Goal: Transaction & Acquisition: Book appointment/travel/reservation

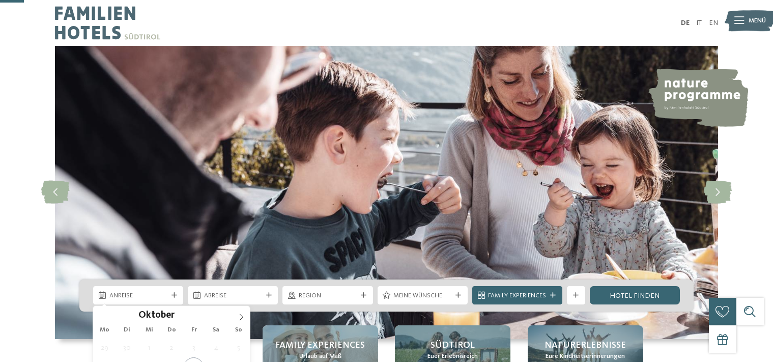
click at [176, 293] on icon at bounding box center [175, 296] width 6 height 6
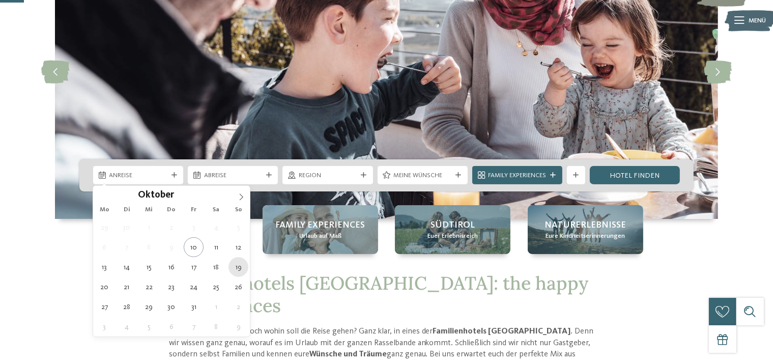
scroll to position [120, 0]
type div "02.11.2025"
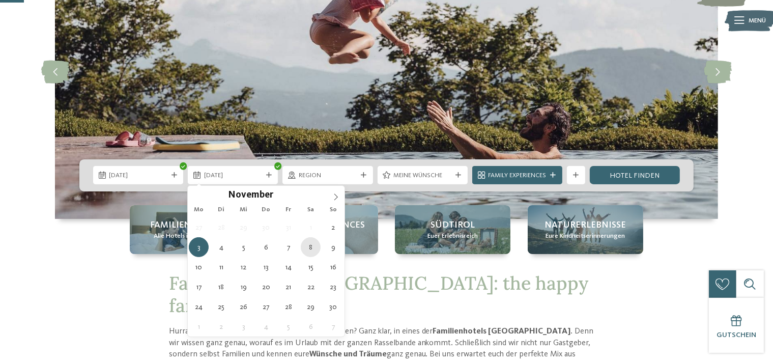
type div "08.11.2025"
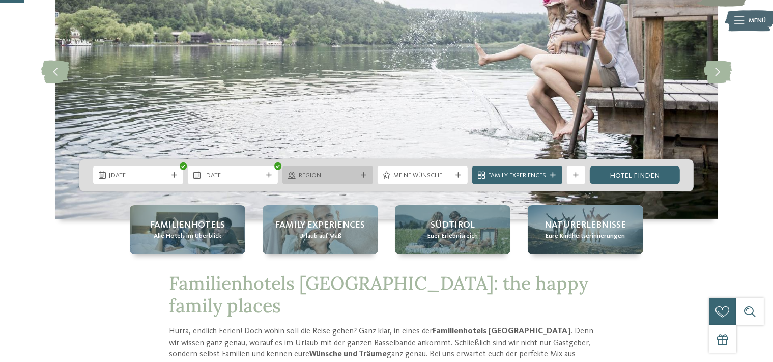
click at [362, 175] on icon at bounding box center [364, 176] width 6 height 6
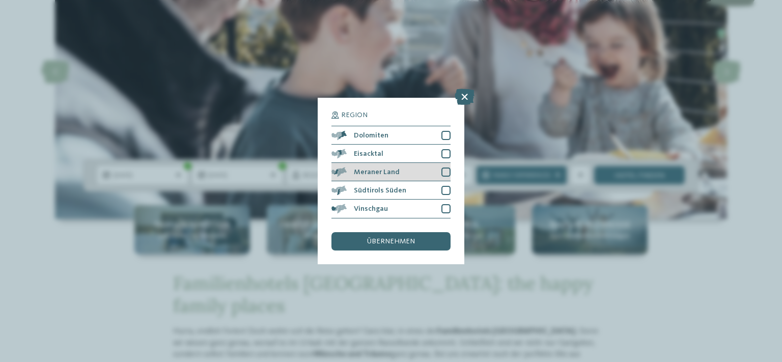
click at [446, 169] on div at bounding box center [445, 171] width 9 height 9
click at [409, 244] on span "übernehmen" at bounding box center [391, 241] width 48 height 7
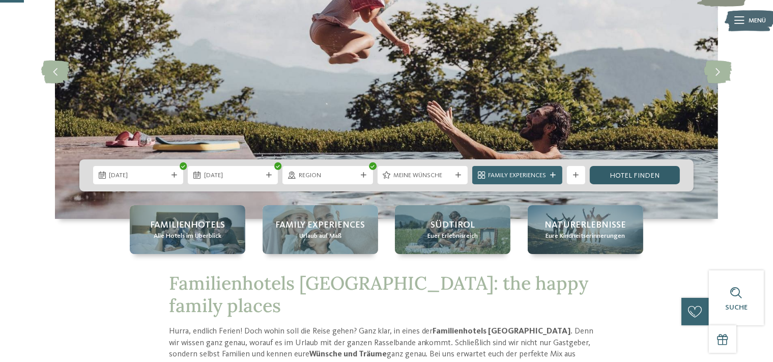
click at [642, 177] on link "Hotel finden" at bounding box center [635, 175] width 90 height 18
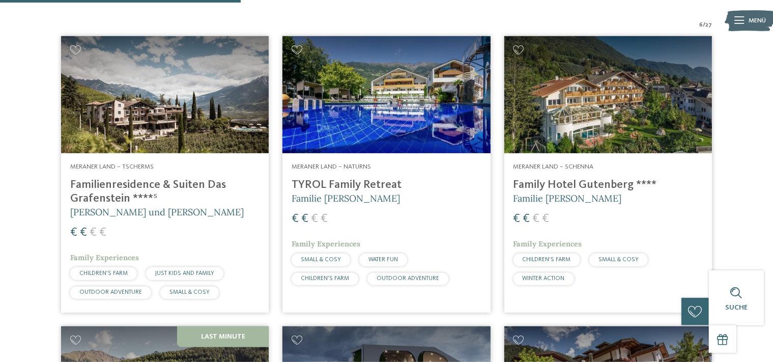
scroll to position [319, 0]
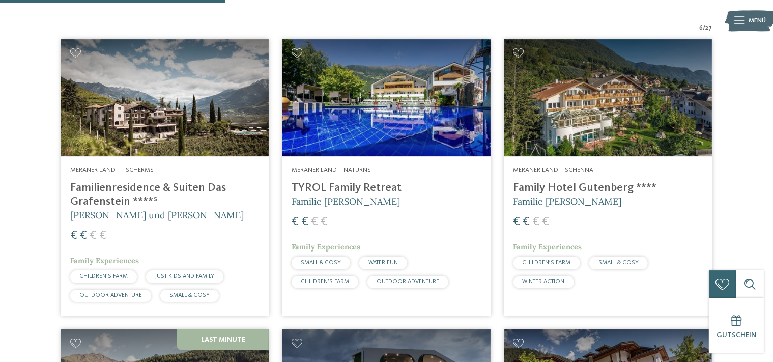
click at [561, 111] on img at bounding box center [608, 97] width 208 height 117
click at [132, 124] on img at bounding box center [165, 97] width 208 height 117
click at [334, 139] on img at bounding box center [386, 97] width 208 height 117
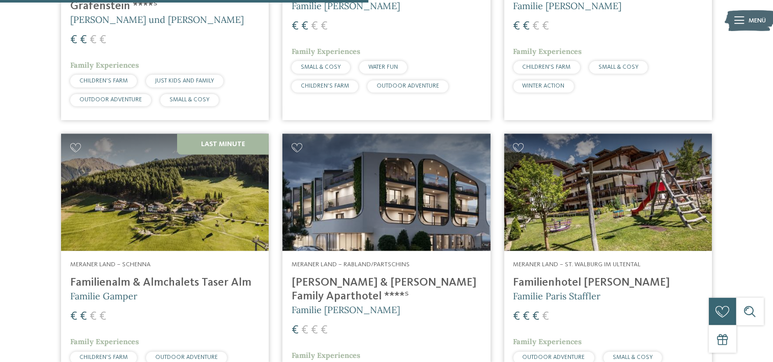
scroll to position [516, 0]
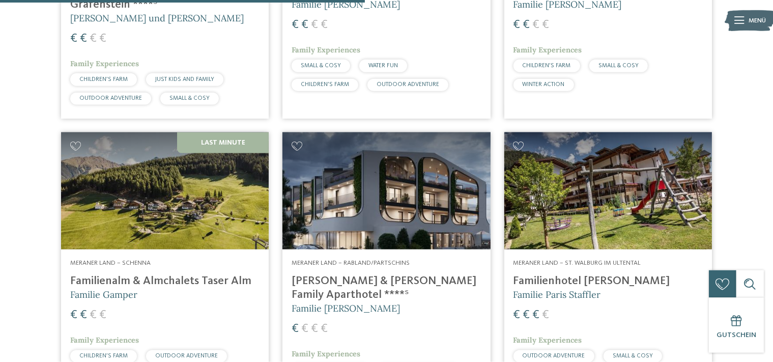
click at [413, 208] on img at bounding box center [386, 190] width 208 height 117
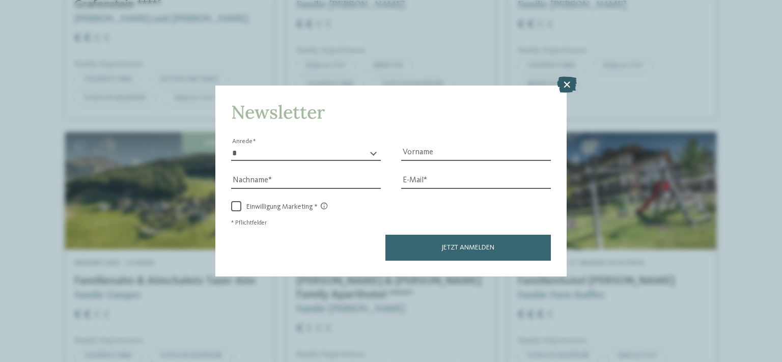
click at [572, 80] on icon at bounding box center [567, 84] width 20 height 16
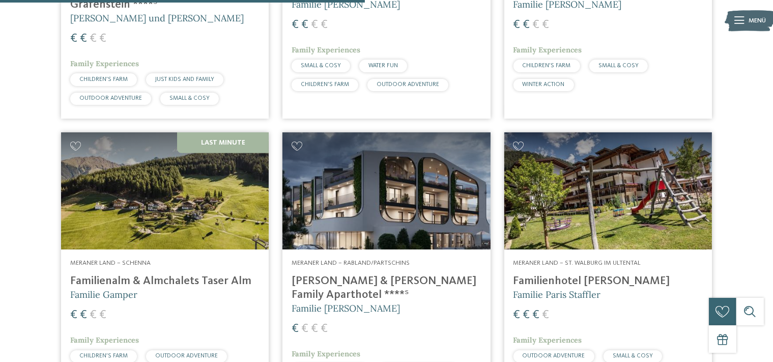
click at [606, 216] on img at bounding box center [608, 190] width 208 height 117
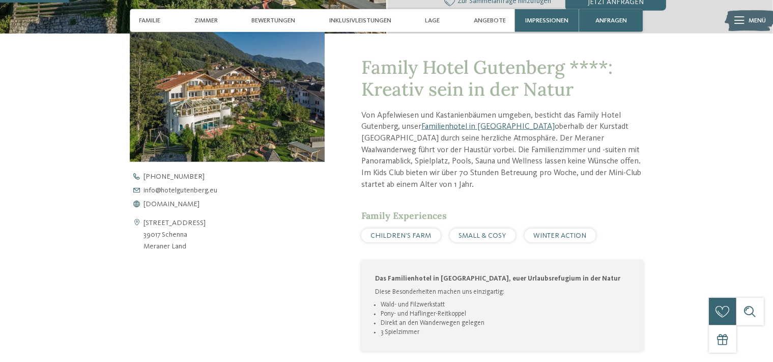
scroll to position [361, 0]
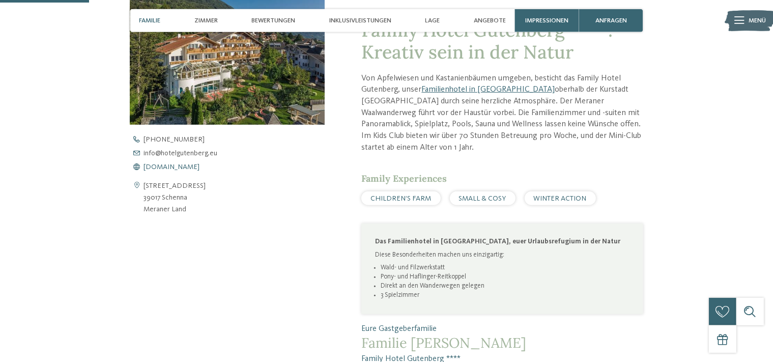
click at [200, 169] on span "www.hotelgutenberg.eu" at bounding box center [172, 166] width 56 height 7
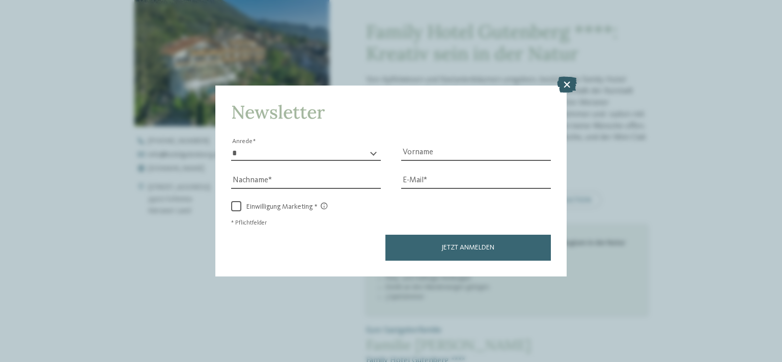
click at [569, 84] on icon at bounding box center [567, 84] width 20 height 16
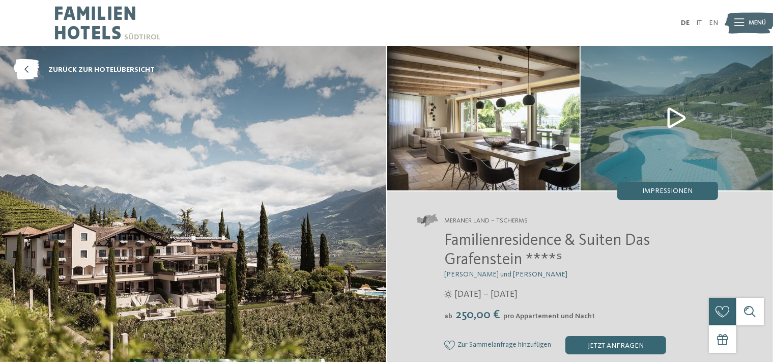
click at [736, 24] on icon at bounding box center [739, 22] width 10 height 7
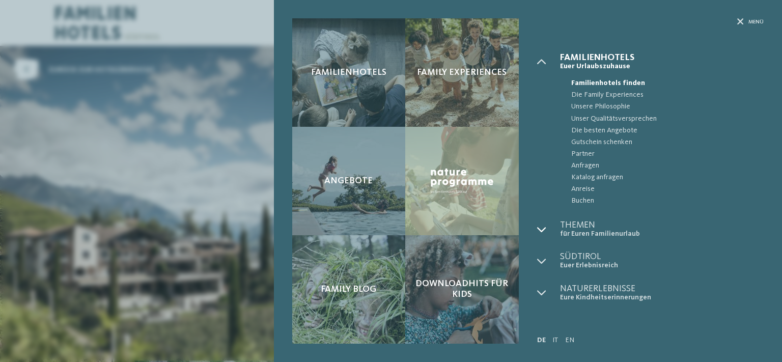
click at [545, 230] on icon at bounding box center [541, 229] width 9 height 9
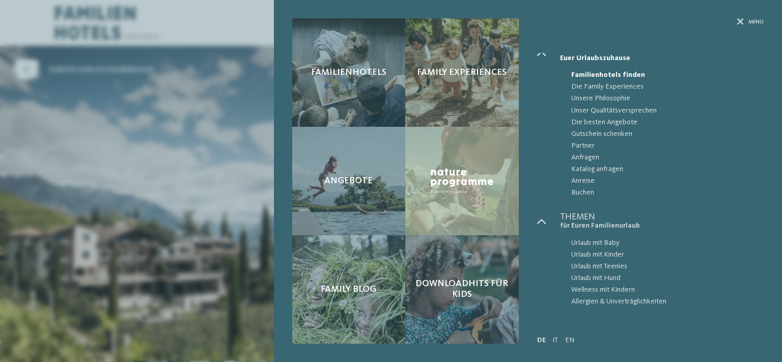
scroll to position [5, 0]
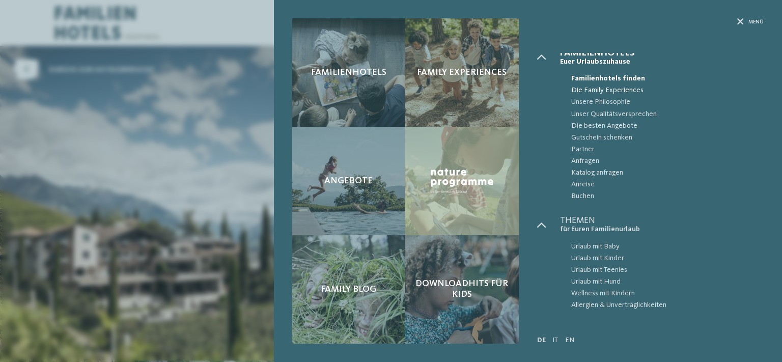
click at [629, 89] on span "Die Family Experiences" at bounding box center [667, 90] width 192 height 12
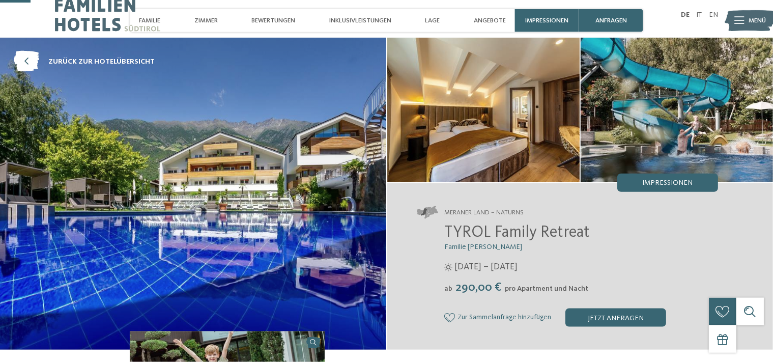
scroll to position [124, 0]
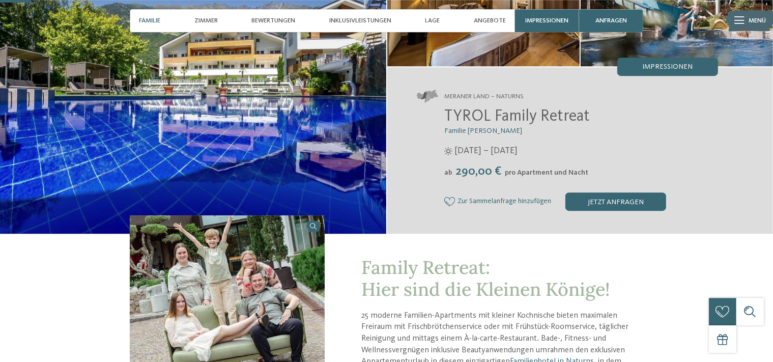
click at [149, 17] on span "Familie" at bounding box center [149, 21] width 21 height 8
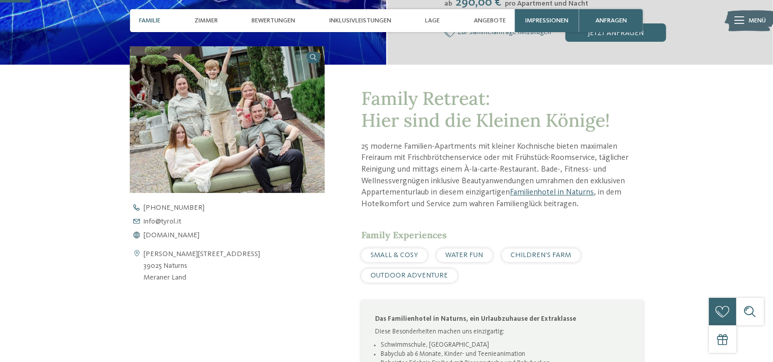
scroll to position [301, 0]
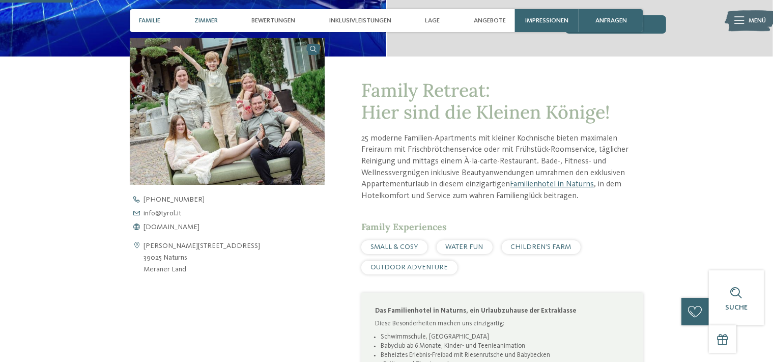
click at [215, 20] on span "Zimmer" at bounding box center [205, 21] width 23 height 8
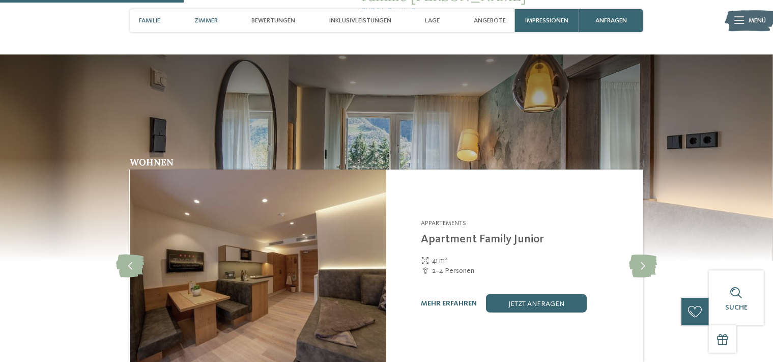
scroll to position [759, 0]
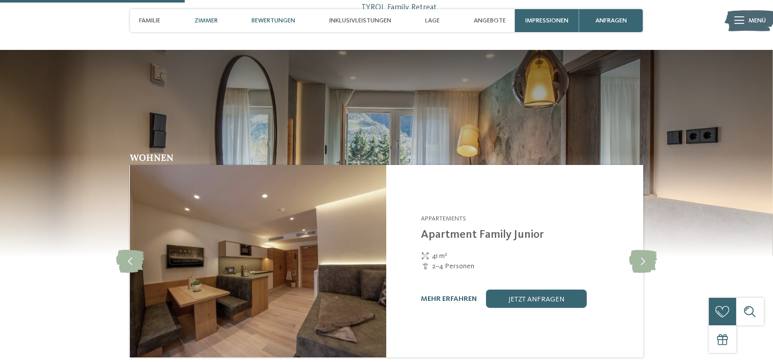
click at [275, 19] on span "Bewertungen" at bounding box center [273, 21] width 44 height 8
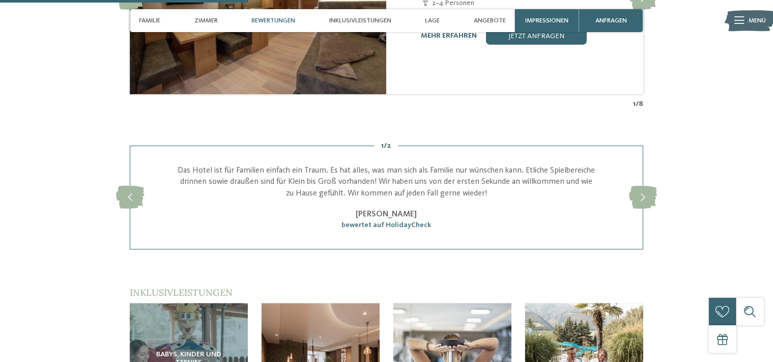
scroll to position [1118, 0]
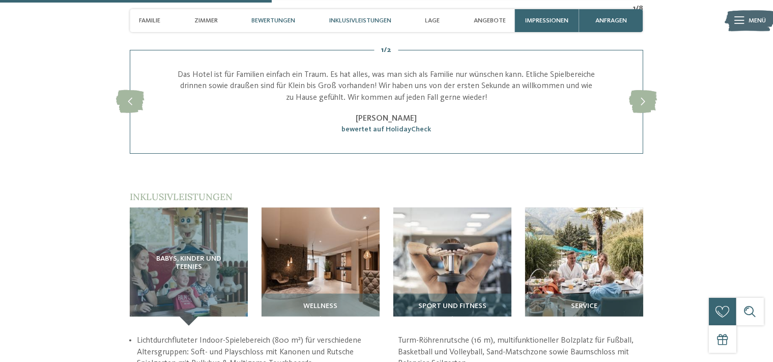
click at [353, 19] on span "Inklusivleistungen" at bounding box center [360, 21] width 62 height 8
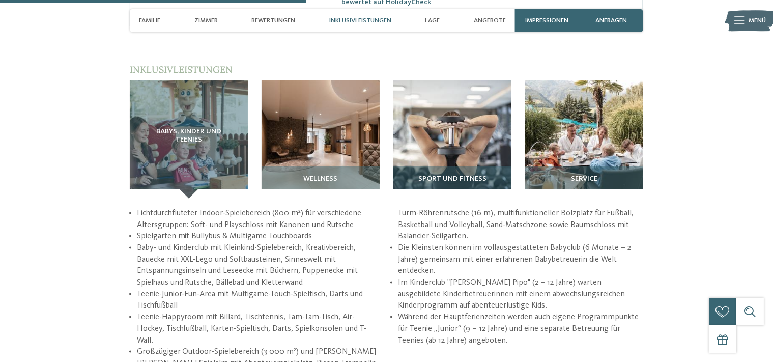
scroll to position [1258, 0]
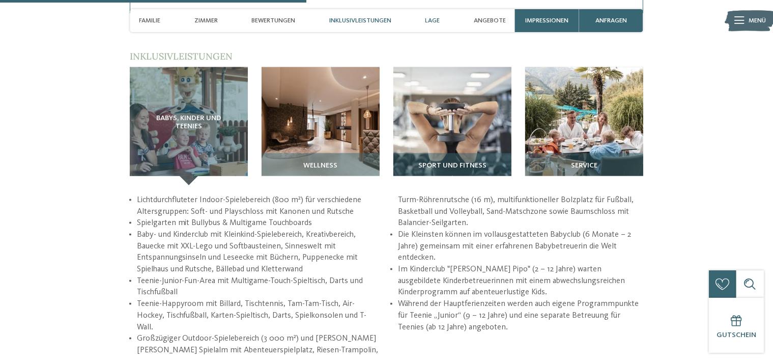
click at [439, 20] on span "Lage" at bounding box center [432, 21] width 15 height 8
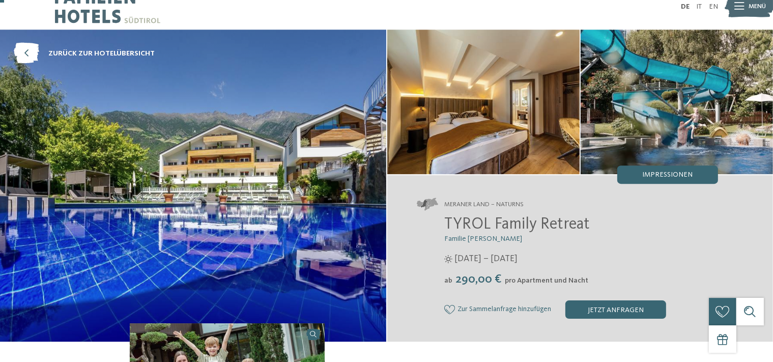
scroll to position [0, 0]
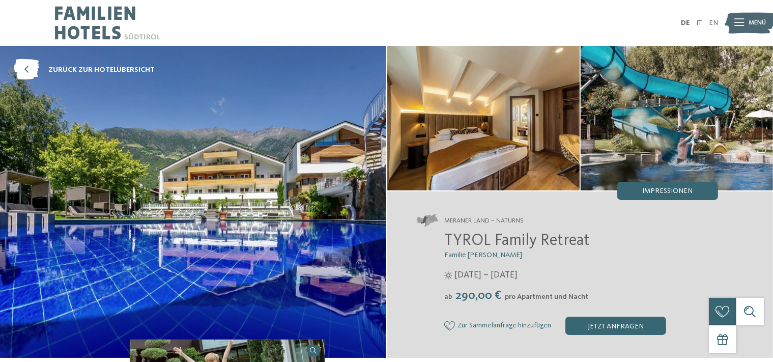
click at [735, 23] on icon at bounding box center [739, 22] width 10 height 7
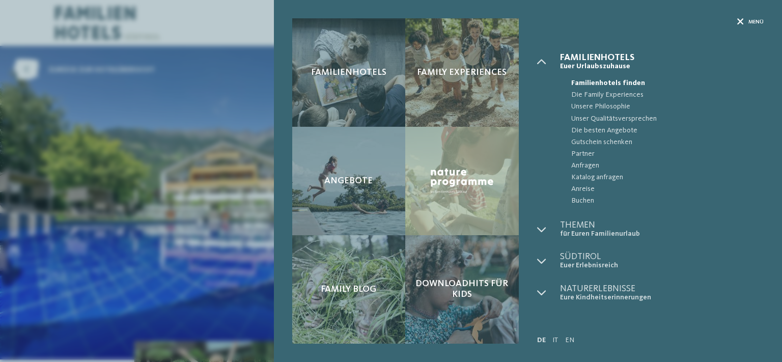
click at [760, 24] on span "Menü" at bounding box center [755, 22] width 15 height 8
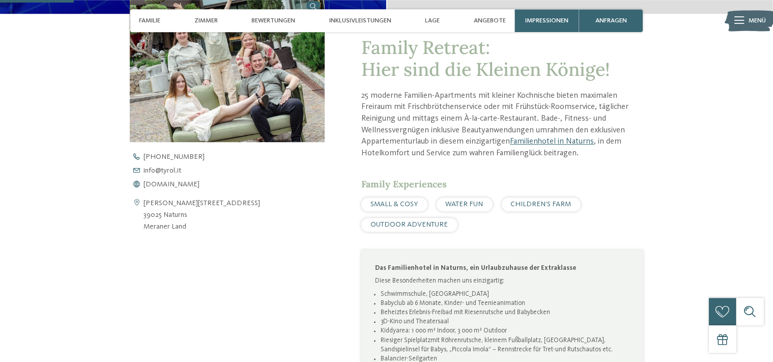
scroll to position [332, 0]
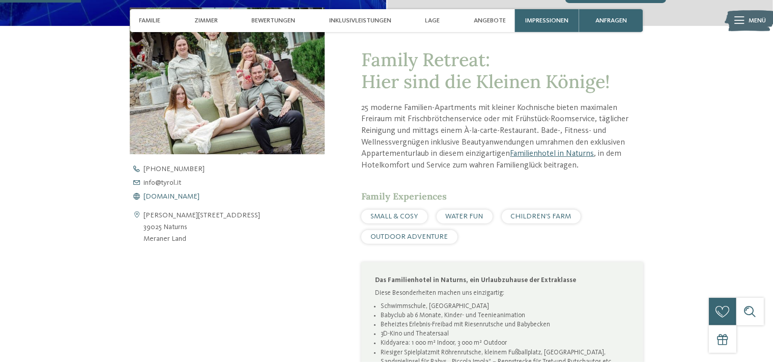
click at [163, 195] on span "www.tyrol.it" at bounding box center [172, 196] width 56 height 7
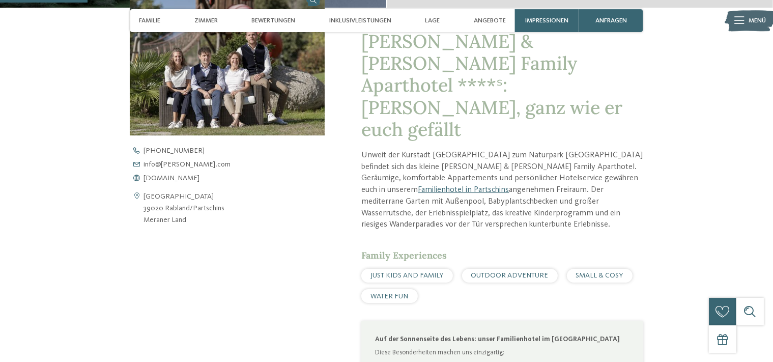
scroll to position [365, 0]
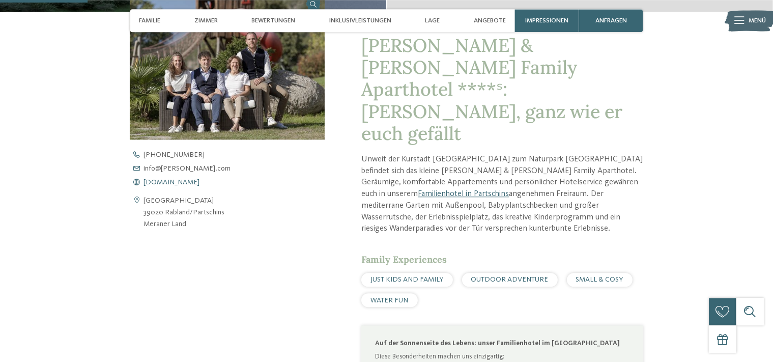
click at [179, 179] on span "[DOMAIN_NAME]" at bounding box center [172, 182] width 56 height 7
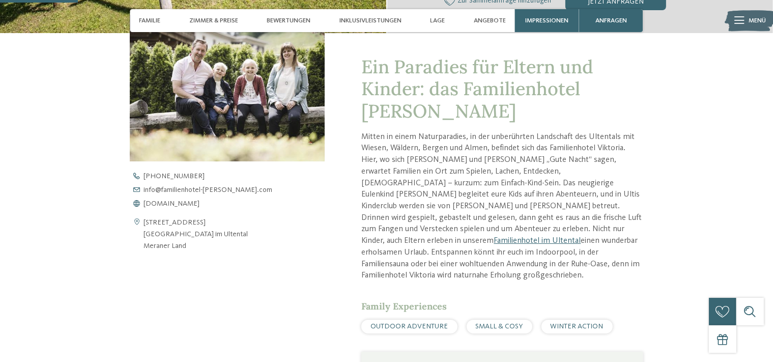
scroll to position [340, 0]
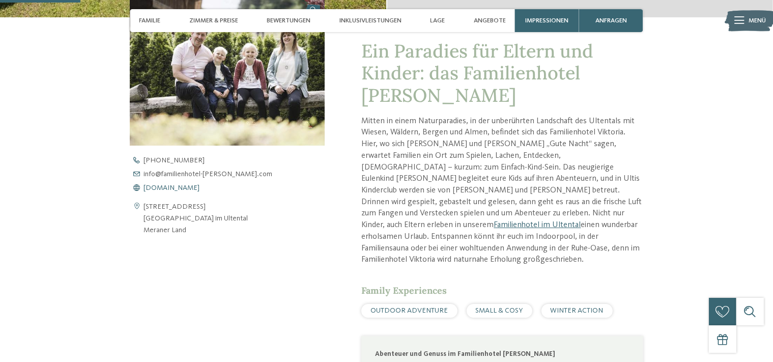
click at [200, 189] on span "[DOMAIN_NAME]" at bounding box center [172, 187] width 56 height 7
